Goal: Task Accomplishment & Management: Complete application form

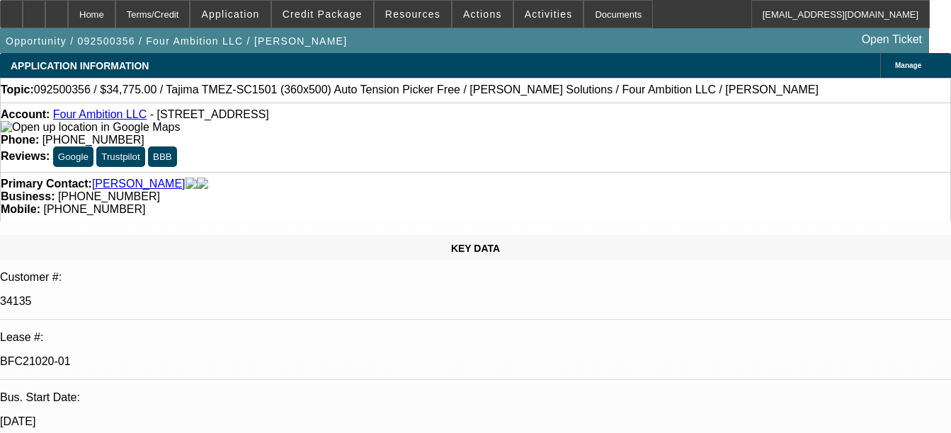
select select "0"
select select "2"
select select "0"
select select "6"
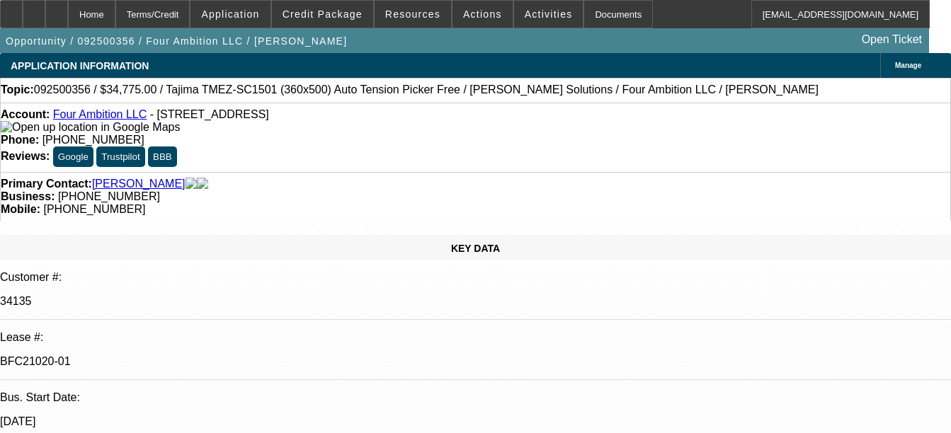
select select "0"
select select "2"
select select "0"
select select "6"
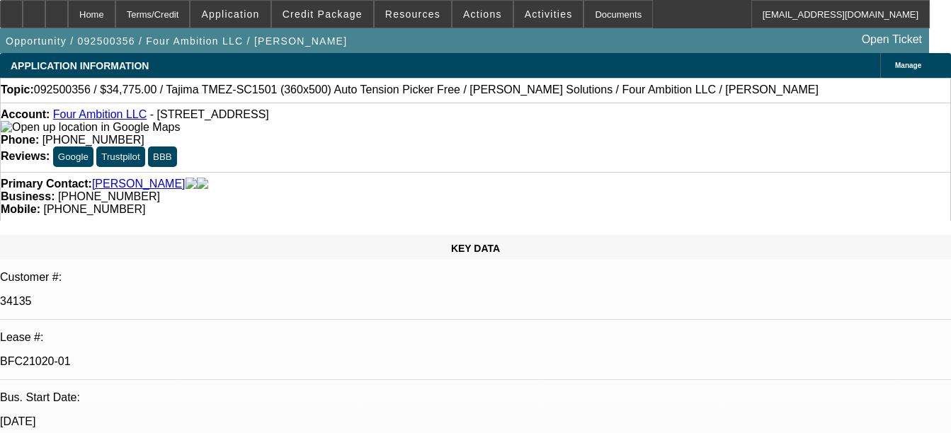
select select "0"
select select "2"
select select "0"
select select "6"
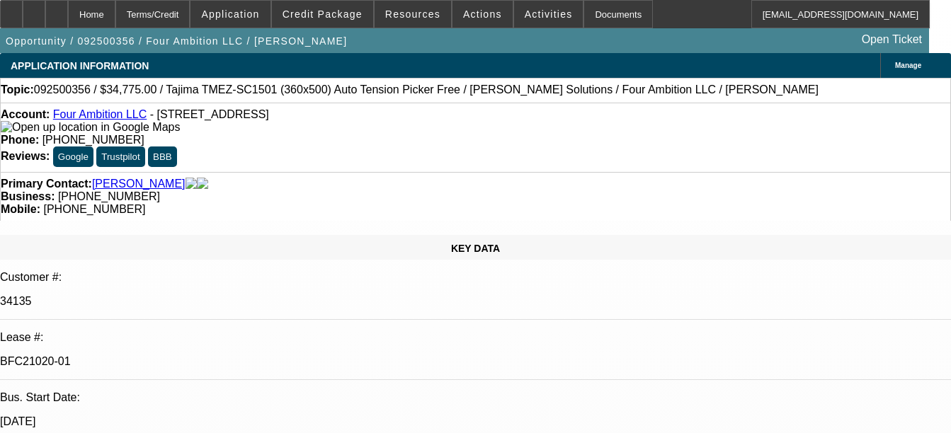
select select "0"
select select "2"
select select "0"
select select "6"
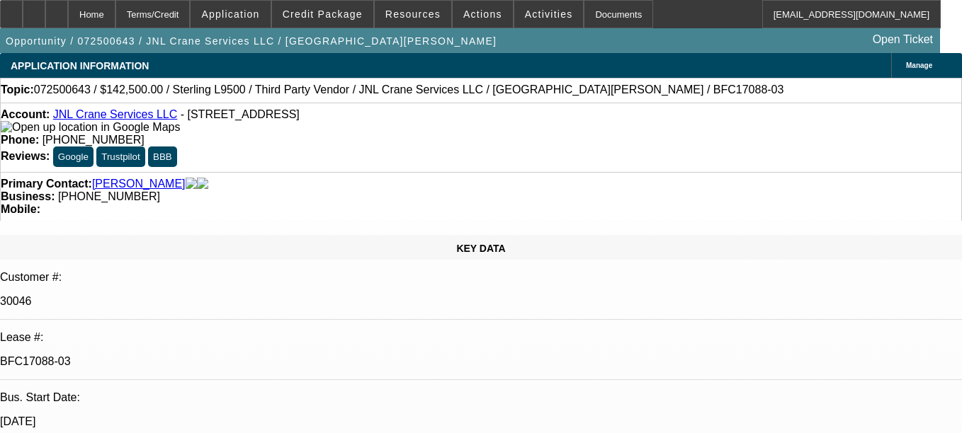
select select "0"
select select "2"
select select "0"
select select "6"
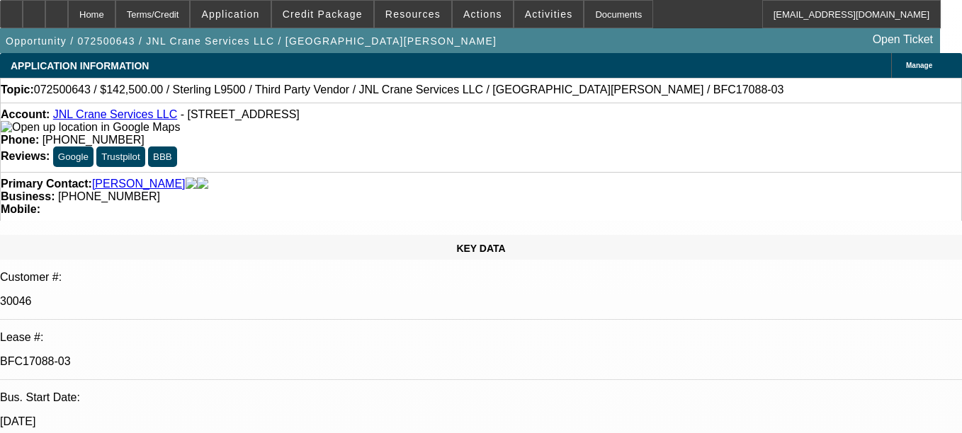
select select "0"
select select "2"
select select "0"
select select "6"
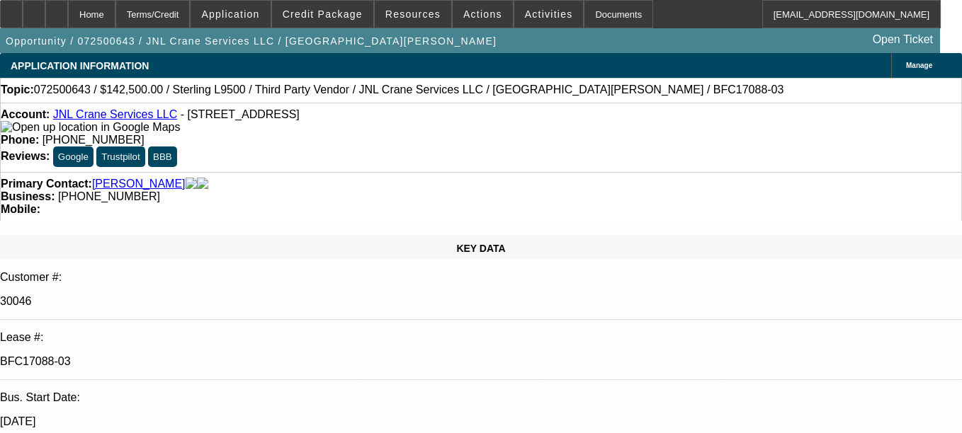
select select "0"
select select "2"
select select "0"
select select "6"
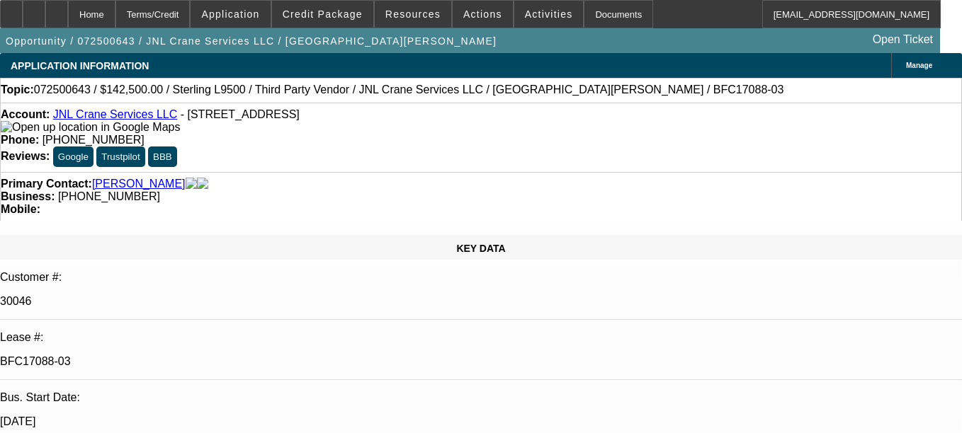
select select "0"
select select "2"
select select "0"
select select "6"
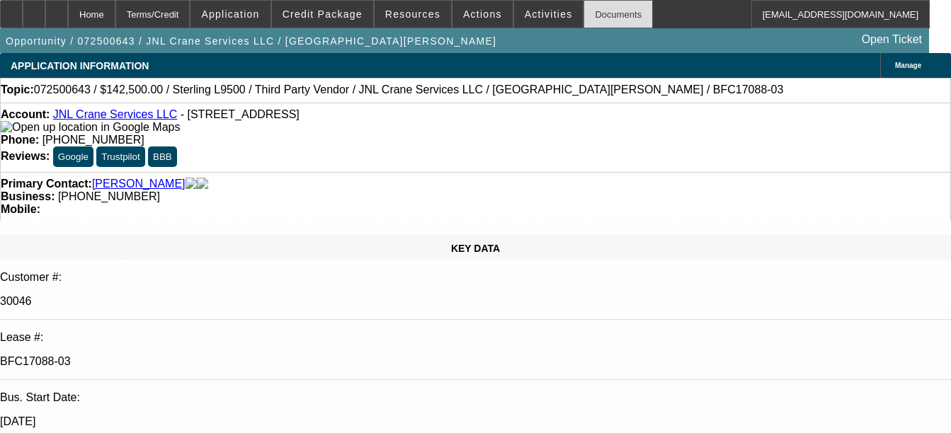
click at [584, 11] on div "Documents" at bounding box center [618, 14] width 69 height 28
click at [609, 16] on div "Documents" at bounding box center [618, 14] width 69 height 28
